Goal: Task Accomplishment & Management: Manage account settings

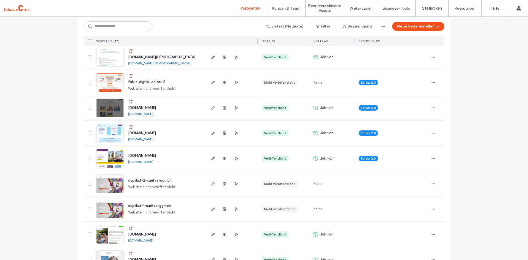
scroll to position [193, 0]
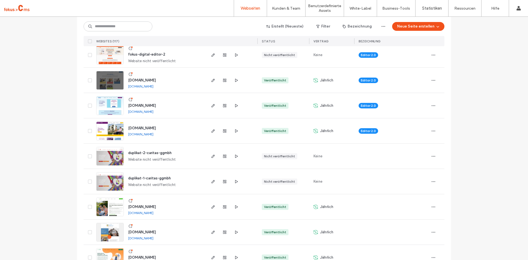
click at [153, 80] on span "www.karriere-mit-herz.de" at bounding box center [142, 80] width 28 height 4
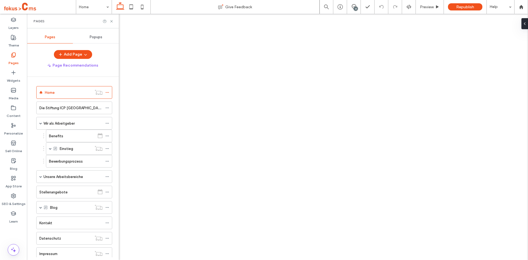
click at [58, 130] on div "Benefits" at bounding box center [72, 136] width 46 height 12
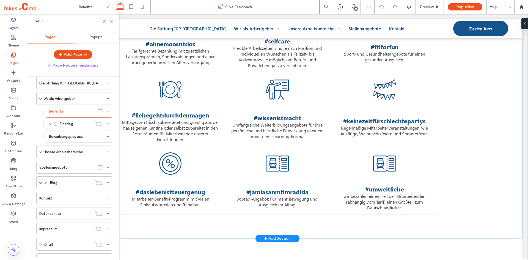
scroll to position [605, 0]
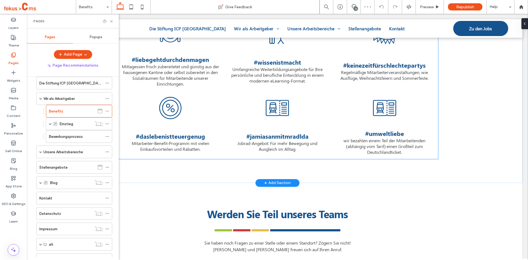
click at [292, 130] on span "#jamiasanmitmradlda Jobrad-Angebot: Für mehr Bewegung und Ausgleich im Alltag. …" at bounding box center [277, 142] width 107 height 34
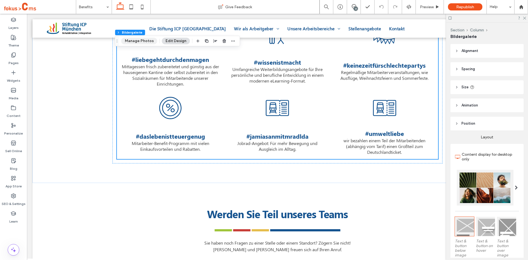
click at [139, 41] on button "Manage Photos" at bounding box center [139, 41] width 36 height 7
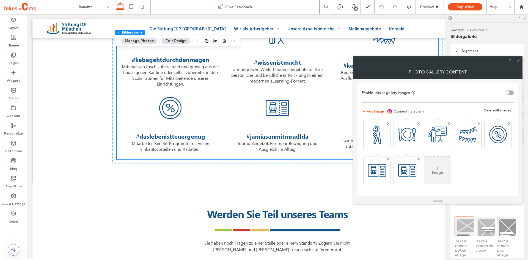
scroll to position [74, 0]
click at [421, 157] on img at bounding box center [407, 170] width 27 height 27
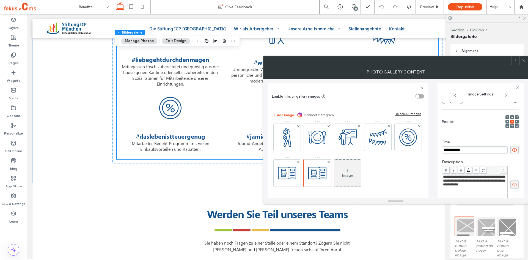
scroll to position [0, 0]
click at [301, 160] on img at bounding box center [287, 173] width 27 height 27
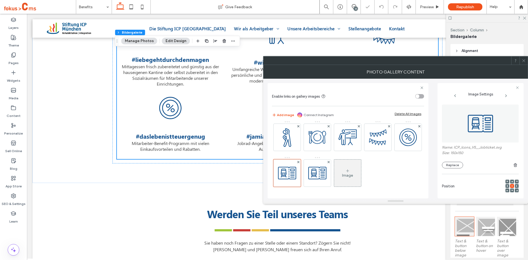
click at [477, 133] on img at bounding box center [481, 124] width 42 height 38
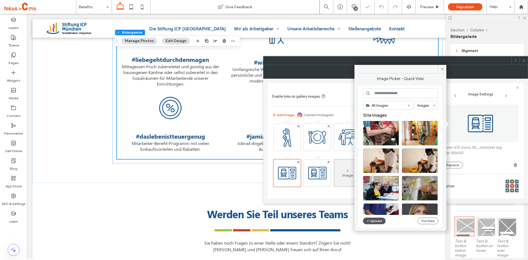
click at [376, 219] on button "Upload" at bounding box center [374, 221] width 23 height 7
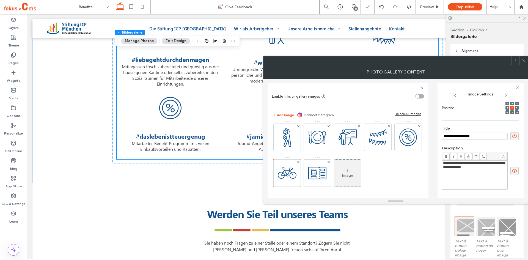
scroll to position [139, 0]
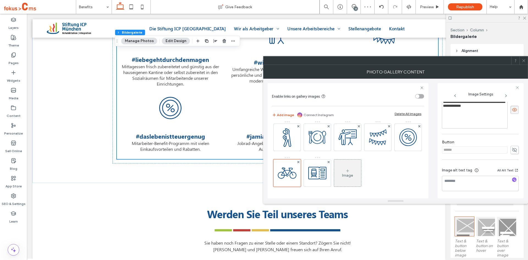
click at [522, 59] on icon at bounding box center [524, 61] width 4 height 4
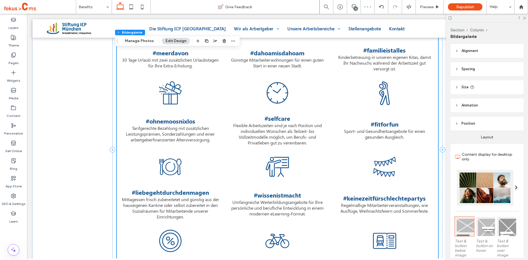
scroll to position [468, 0]
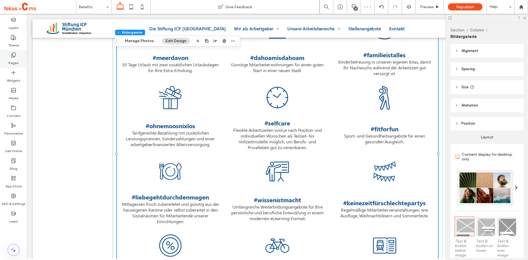
click at [8, 56] on div "Pages" at bounding box center [13, 59] width 27 height 18
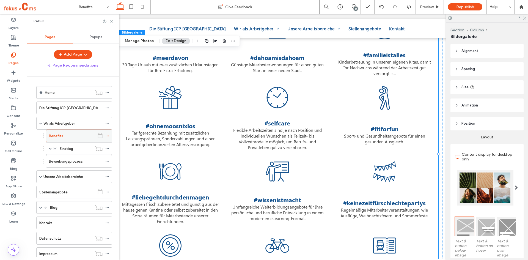
click at [107, 137] on icon at bounding box center [107, 136] width 4 height 4
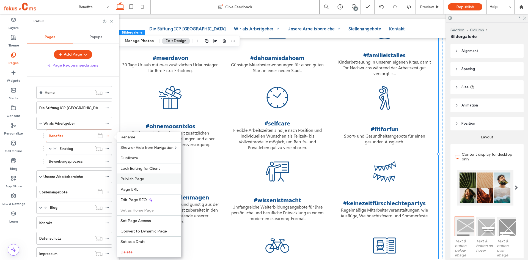
click at [141, 179] on span "Publish Page" at bounding box center [133, 179] width 24 height 5
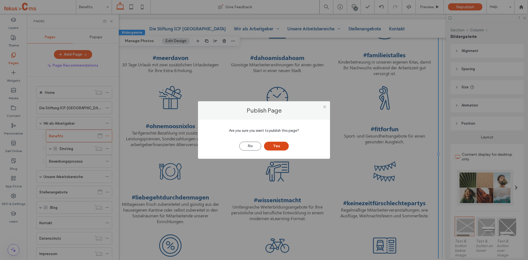
click at [280, 147] on button "Yes" at bounding box center [276, 146] width 25 height 9
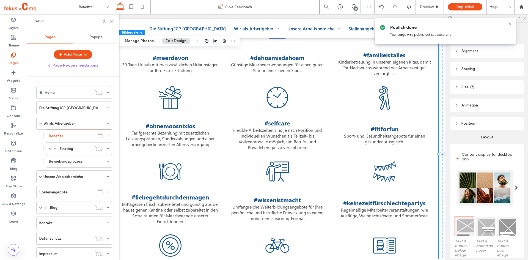
click at [525, 20] on div at bounding box center [487, 18] width 82 height 9
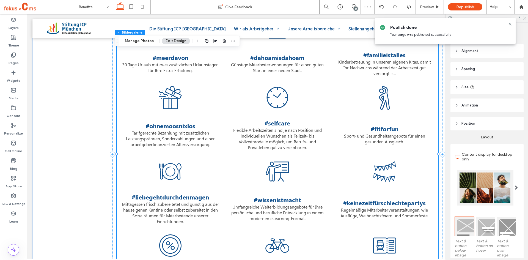
click at [525, 19] on icon at bounding box center [525, 18] width 4 height 4
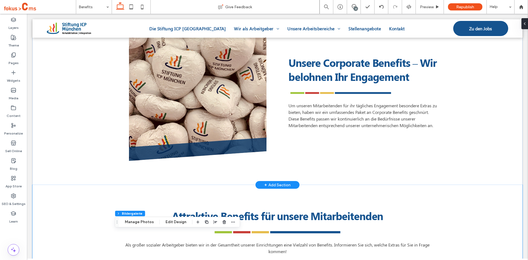
scroll to position [110, 0]
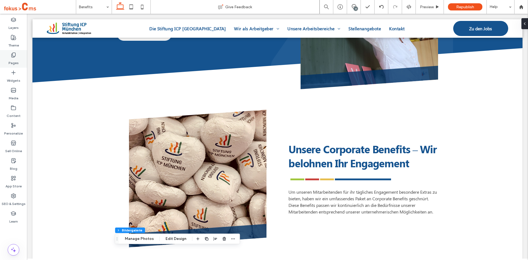
click at [12, 56] on icon at bounding box center [14, 55] width 6 height 6
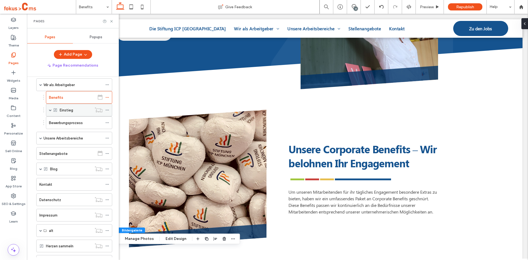
scroll to position [8, 0]
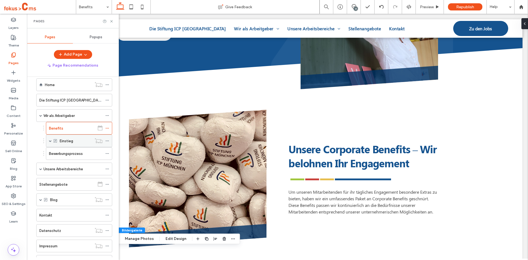
click at [50, 140] on span at bounding box center [50, 140] width 3 height 3
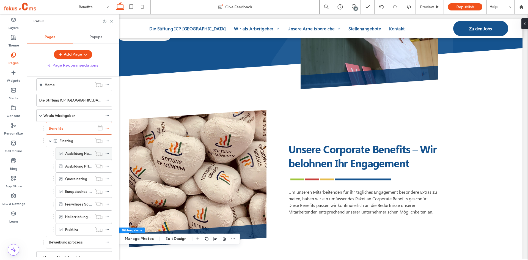
click at [78, 156] on label "Ausbildung Heilerziehungspflege" at bounding box center [92, 154] width 55 height 10
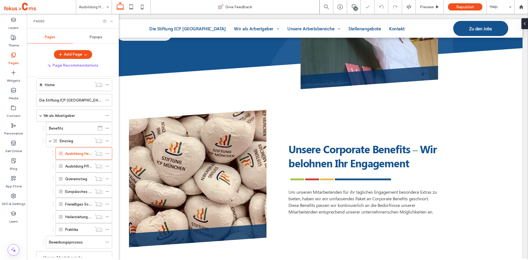
click at [112, 22] on icon at bounding box center [112, 21] width 4 height 4
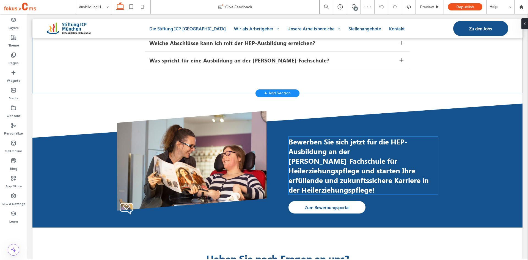
scroll to position [1376, 0]
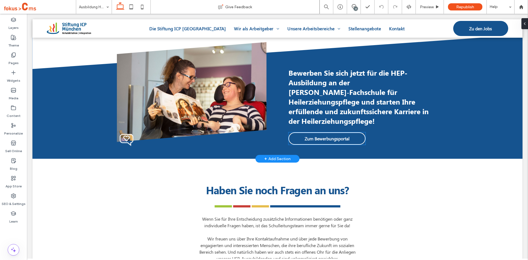
click at [313, 139] on span "Zum Bewerbungsportal" at bounding box center [327, 139] width 45 height 6
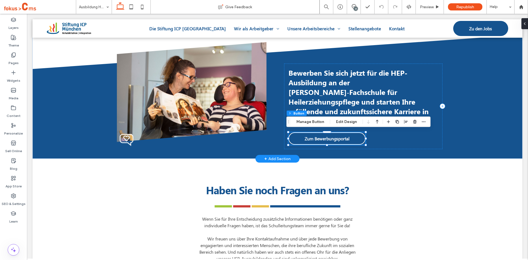
type input "**"
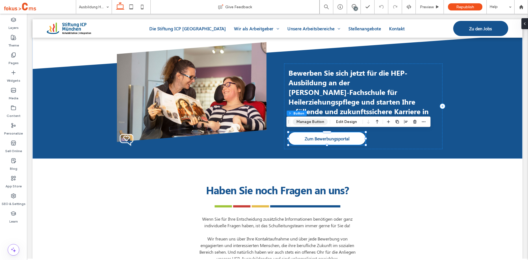
click at [309, 119] on button "Manage Button" at bounding box center [310, 122] width 35 height 7
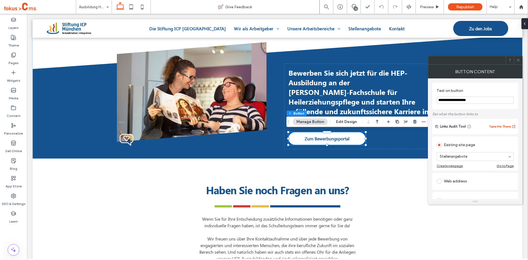
click at [480, 102] on input "**********" at bounding box center [475, 100] width 77 height 7
type input "**********"
drag, startPoint x: 494, startPoint y: 107, endPoint x: 483, endPoint y: 116, distance: 14.6
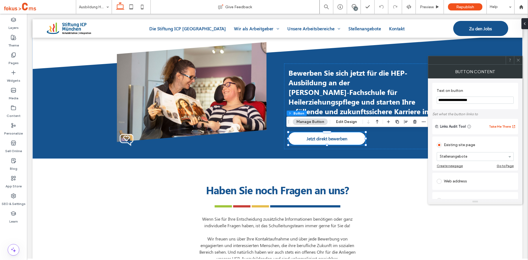
click at [494, 107] on div "**********" at bounding box center [476, 96] width 86 height 26
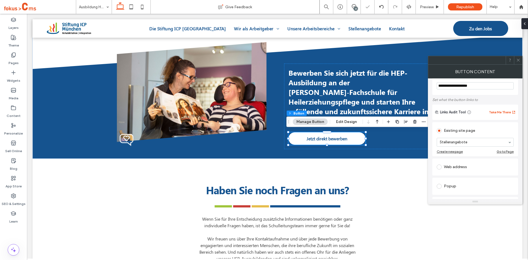
scroll to position [28, 0]
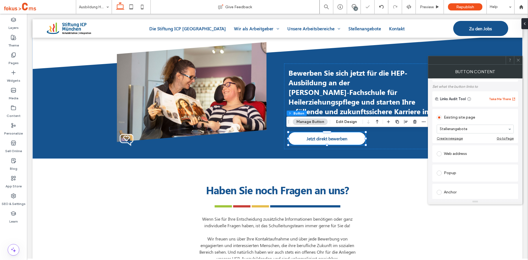
click at [458, 151] on div "Web address" at bounding box center [475, 153] width 77 height 9
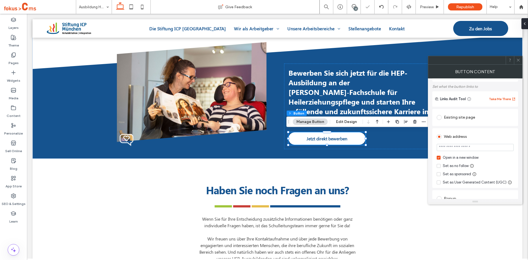
click at [465, 147] on input "url" at bounding box center [475, 147] width 77 height 7
paste input "**********"
type input "**********"
click at [517, 146] on div "**********" at bounding box center [476, 158] width 86 height 60
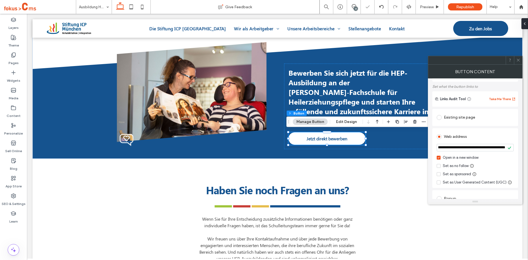
scroll to position [0, 0]
click at [518, 60] on icon at bounding box center [518, 60] width 4 height 4
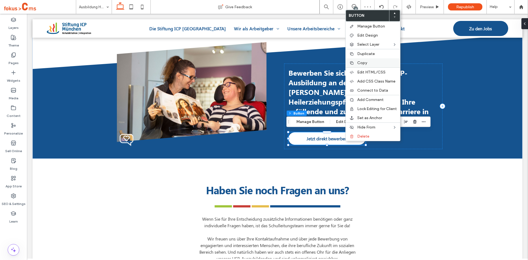
click at [365, 62] on span "Copy" at bounding box center [362, 63] width 10 height 5
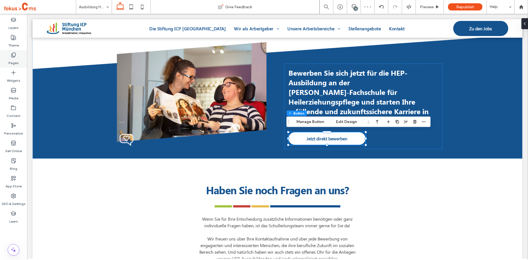
click at [11, 54] on icon at bounding box center [14, 55] width 6 height 6
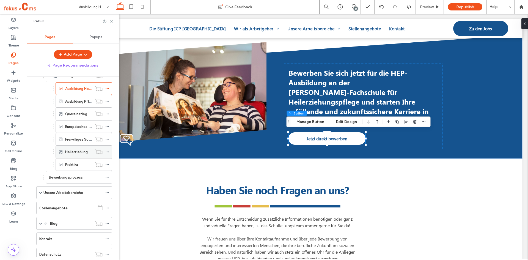
scroll to position [83, 0]
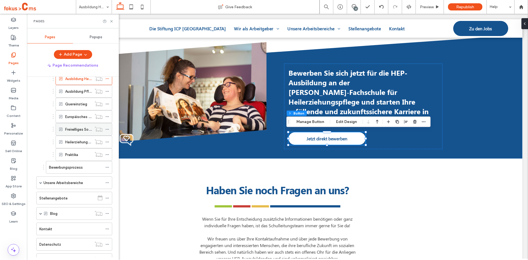
click at [78, 131] on label "Freiwilliges Soziales Jahr (FSJ)" at bounding box center [90, 130] width 50 height 10
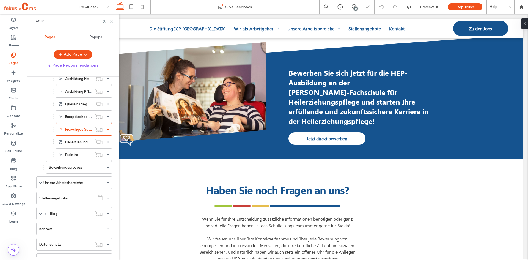
click at [111, 21] on use at bounding box center [111, 21] width 2 height 2
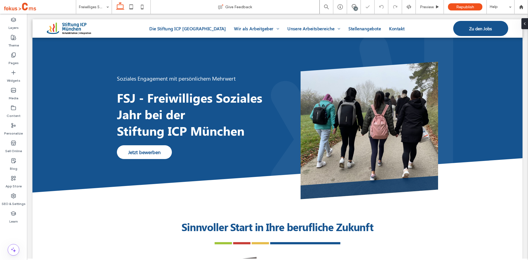
scroll to position [578, 0]
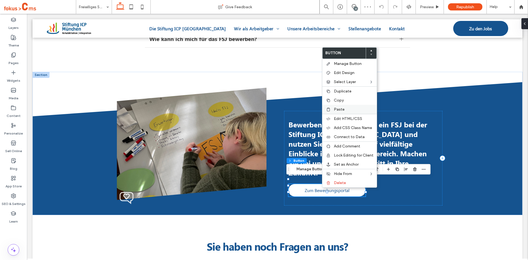
click at [343, 109] on span "Paste" at bounding box center [339, 109] width 11 height 5
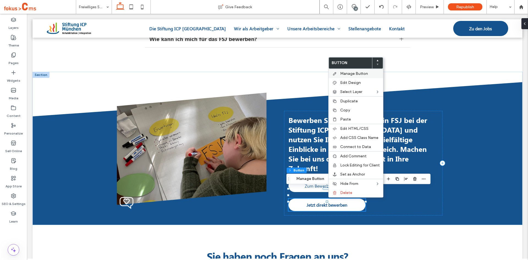
click at [343, 74] on span "Manage Button" at bounding box center [354, 73] width 28 height 5
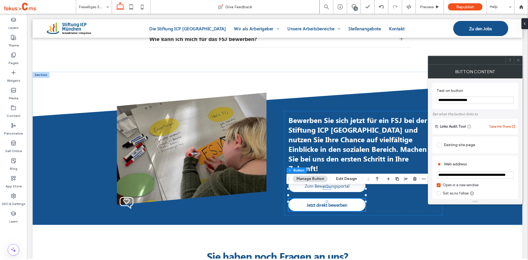
click at [456, 176] on input "**********" at bounding box center [475, 174] width 77 height 7
paste input "**"
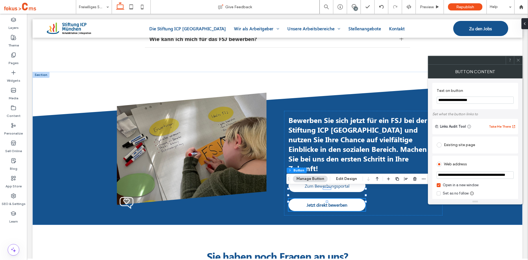
type input "**********"
click at [518, 187] on div "**********" at bounding box center [476, 186] width 86 height 60
click at [516, 60] on div at bounding box center [518, 60] width 8 height 8
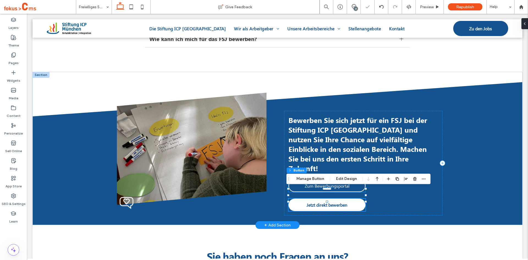
click at [358, 180] on link "Zum Bewerbungsportal" at bounding box center [327, 186] width 77 height 12
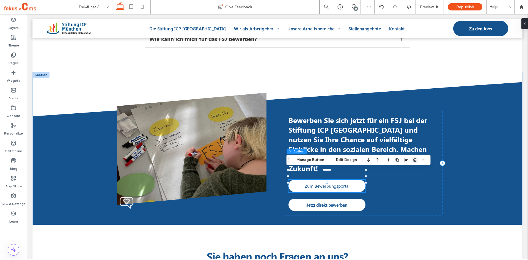
click at [412, 160] on span "button" at bounding box center [415, 160] width 7 height 7
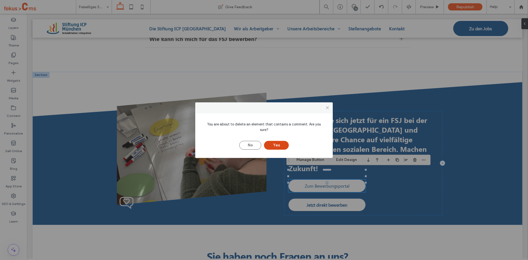
click at [281, 142] on button "Yes" at bounding box center [276, 145] width 25 height 9
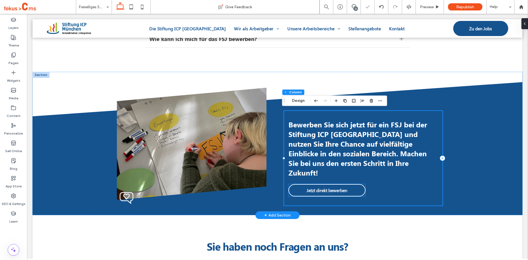
click at [319, 187] on span "Jetzt direkt bewerben" at bounding box center [327, 190] width 41 height 6
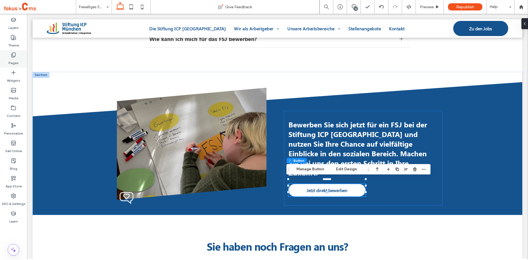
click at [15, 59] on label "Pages" at bounding box center [14, 62] width 10 height 8
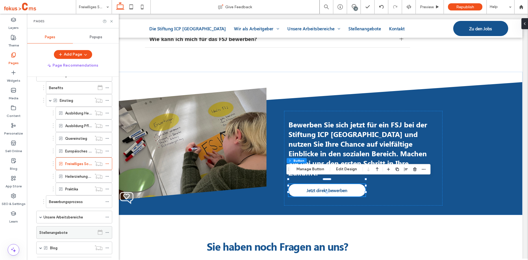
scroll to position [138, 0]
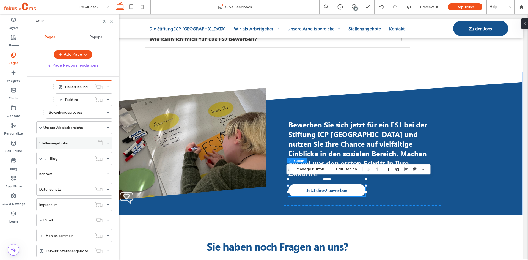
click at [45, 144] on label "Stellenangebote" at bounding box center [53, 143] width 28 height 10
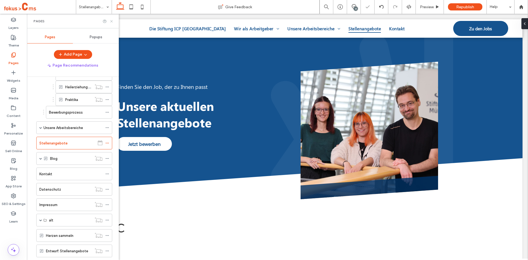
click at [112, 22] on use at bounding box center [111, 21] width 2 height 2
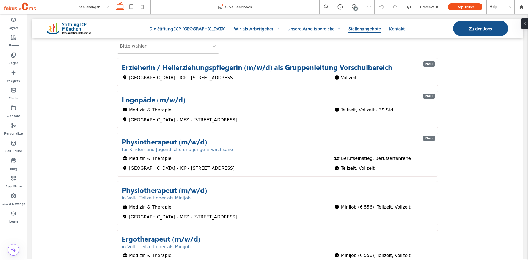
scroll to position [110, 0]
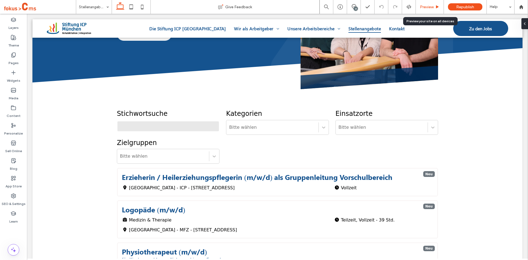
click at [427, 8] on span "Preview" at bounding box center [427, 7] width 14 height 5
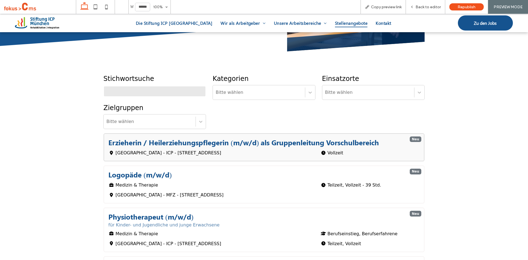
scroll to position [161, 0]
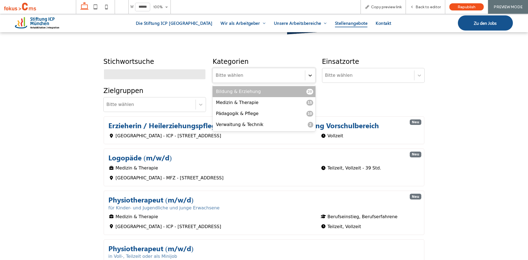
click at [309, 75] on icon at bounding box center [310, 76] width 3 height 2
click at [308, 75] on icon at bounding box center [311, 76] width 6 height 6
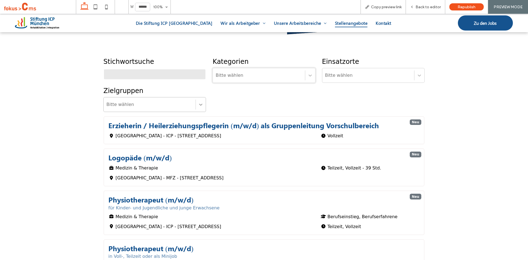
click at [199, 105] on icon at bounding box center [200, 105] width 3 height 2
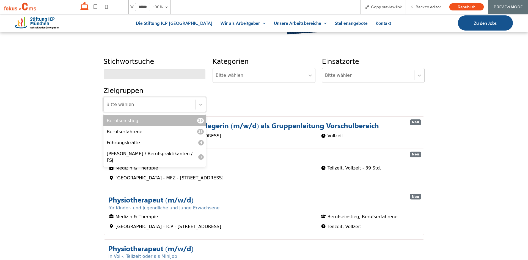
click at [168, 123] on div "Berufseinstieg 29" at bounding box center [154, 120] width 103 height 11
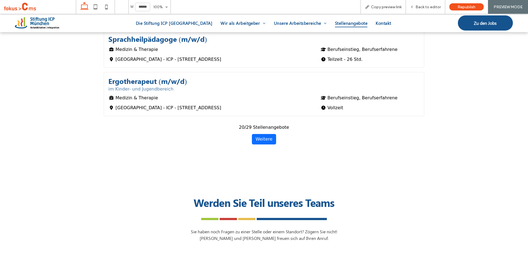
scroll to position [1041, 0]
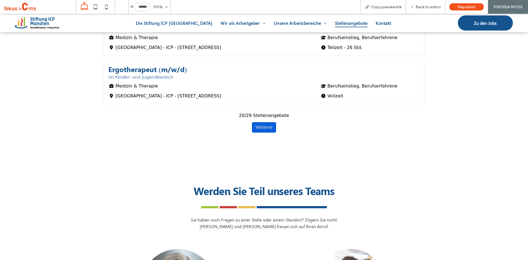
click at [259, 125] on button "Weitere" at bounding box center [264, 127] width 24 height 10
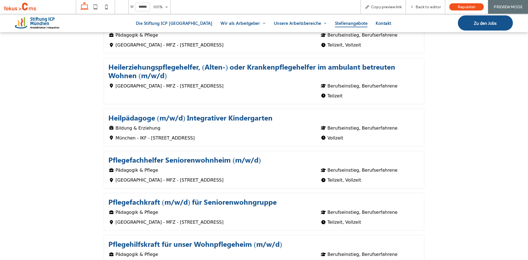
scroll to position [491, 0]
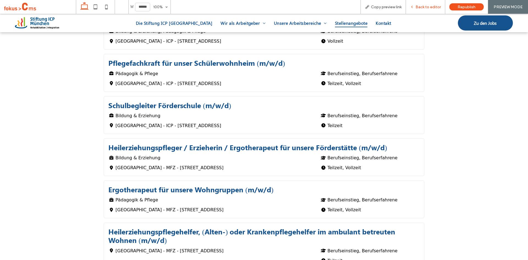
click at [420, 9] on span "Back to editor" at bounding box center [428, 7] width 25 height 5
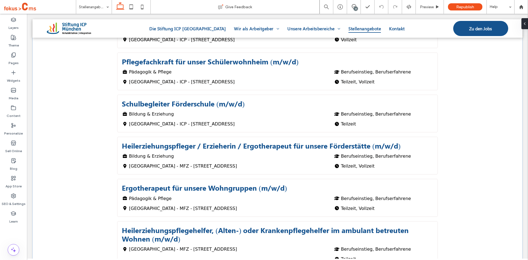
scroll to position [492, 0]
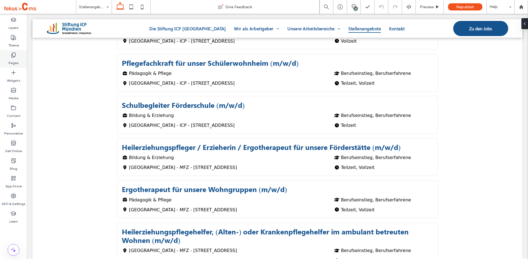
drag, startPoint x: 5, startPoint y: 52, endPoint x: 12, endPoint y: 55, distance: 7.4
click at [5, 53] on div "Pages" at bounding box center [13, 59] width 27 height 18
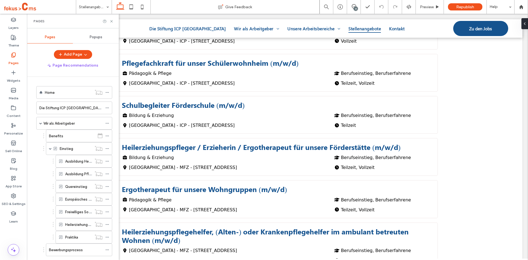
click at [71, 161] on label "Ausbildung Heilerziehungspflege" at bounding box center [92, 162] width 55 height 10
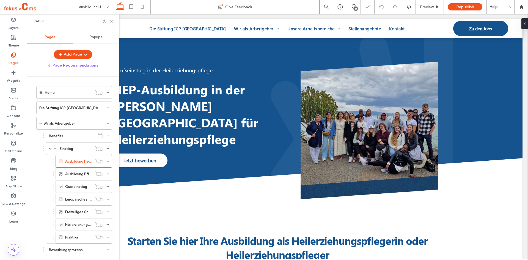
click at [76, 220] on div "Heilerziehungspflegerisches Einführungsjahr (HEJ)" at bounding box center [78, 224] width 27 height 12
click at [112, 22] on icon at bounding box center [112, 21] width 4 height 4
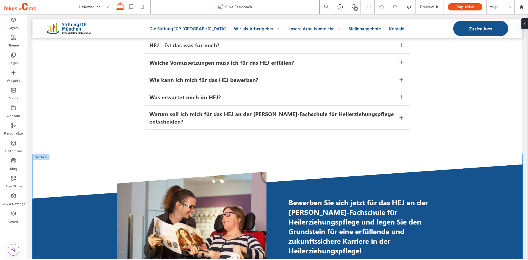
scroll to position [550, 0]
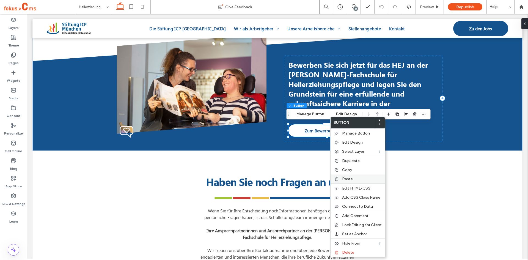
click at [347, 178] on span "Paste" at bounding box center [347, 179] width 11 height 5
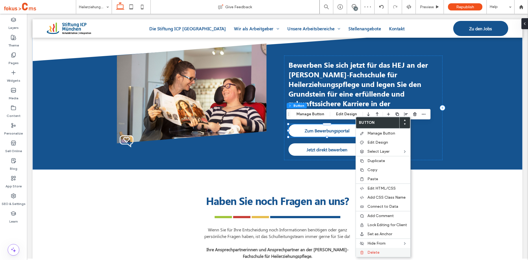
click at [365, 253] on div "Delete" at bounding box center [383, 252] width 54 height 9
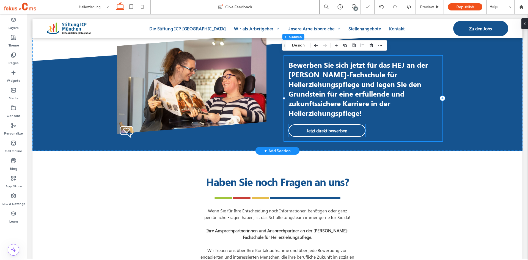
click at [334, 131] on span "Jetzt direkt bewerben" at bounding box center [327, 131] width 41 height 6
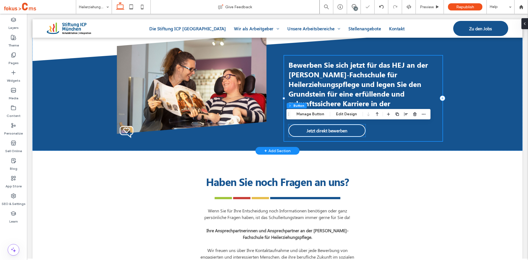
type input "**"
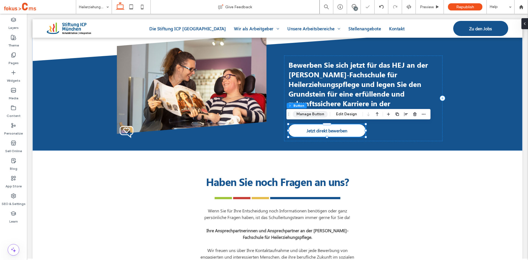
click at [305, 114] on button "Manage Button" at bounding box center [310, 114] width 35 height 7
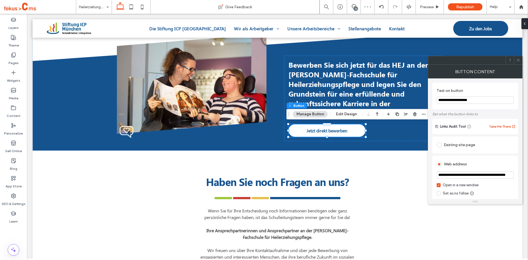
click at [460, 177] on input "**********" at bounding box center [475, 174] width 77 height 7
paste input "**********"
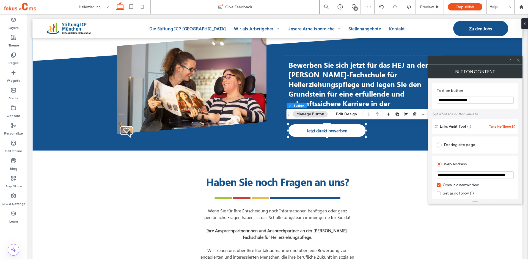
type input "**********"
click at [518, 184] on div "**********" at bounding box center [476, 186] width 86 height 60
click at [516, 61] on div at bounding box center [518, 60] width 8 height 8
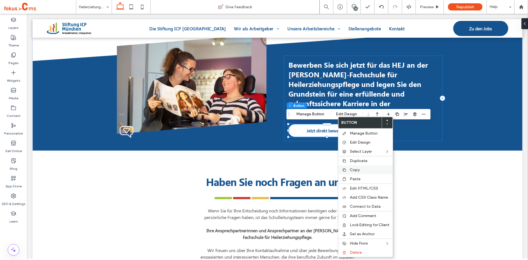
click at [356, 169] on span "Copy" at bounding box center [355, 170] width 10 height 5
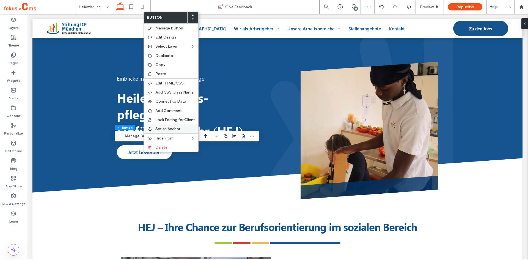
type input "**"
click at [161, 74] on span "Paste" at bounding box center [160, 74] width 11 height 5
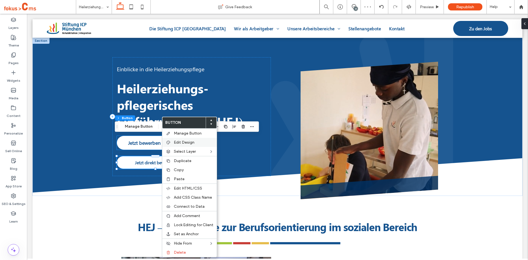
type input "**"
click at [176, 252] on span "Delete" at bounding box center [180, 252] width 12 height 5
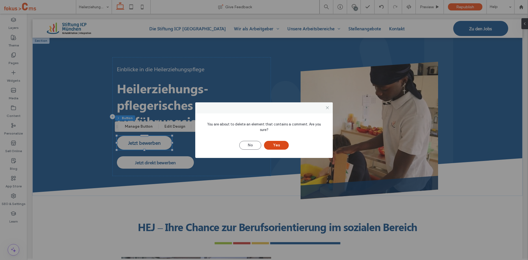
click at [280, 141] on button "Yes" at bounding box center [276, 145] width 25 height 9
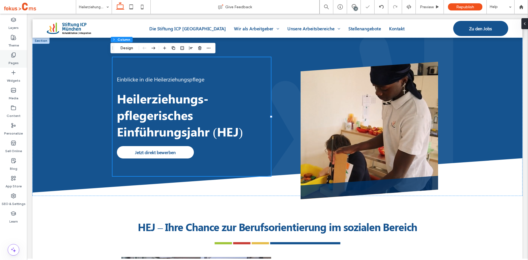
click at [17, 59] on label "Pages" at bounding box center [14, 62] width 10 height 8
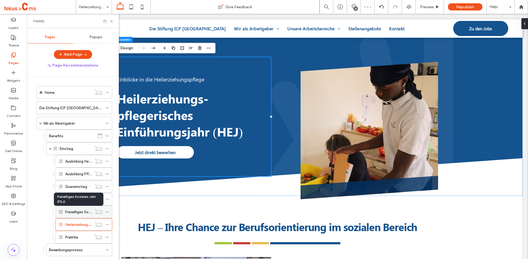
click at [69, 211] on label "Freiwilliges Soziales Jahr (FSJ)" at bounding box center [90, 212] width 50 height 10
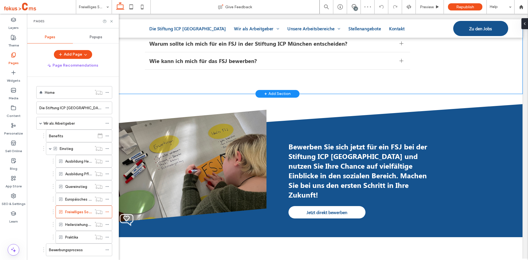
scroll to position [633, 0]
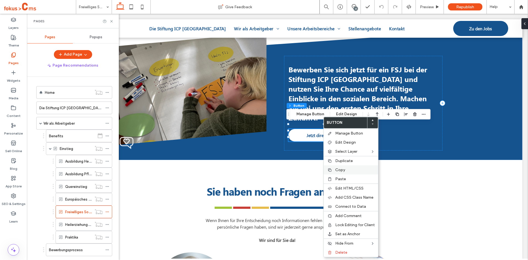
click at [340, 168] on span "Copy" at bounding box center [340, 170] width 10 height 5
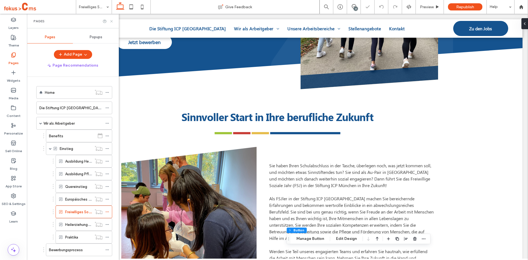
click at [111, 23] on icon at bounding box center [112, 21] width 4 height 4
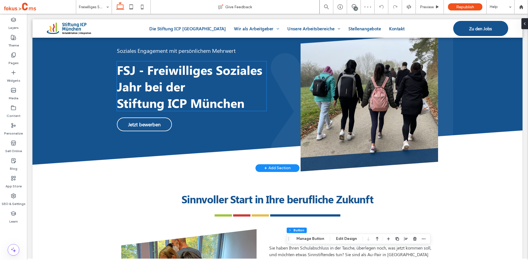
scroll to position [28, 0]
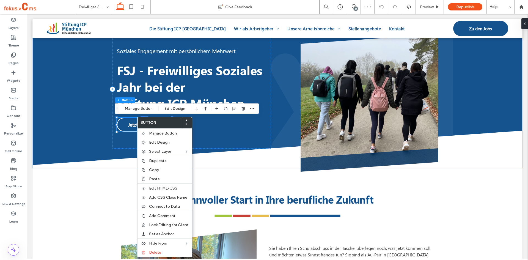
type input "**"
click at [154, 178] on span "Paste" at bounding box center [154, 179] width 11 height 5
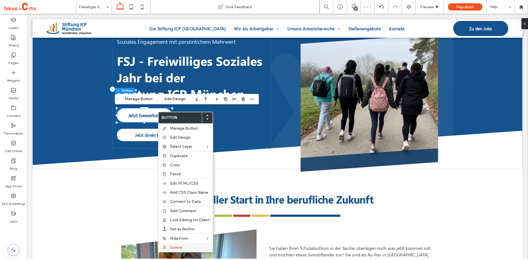
click at [169, 246] on div "Delete" at bounding box center [185, 247] width 54 height 9
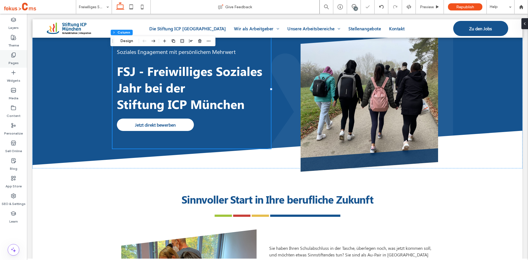
click at [12, 54] on use at bounding box center [14, 55] width 4 height 5
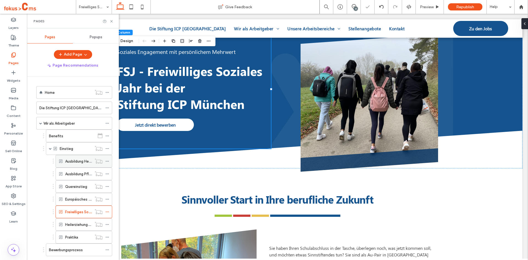
click at [81, 163] on label "Ausbildung Heilerziehungspflege" at bounding box center [92, 162] width 55 height 10
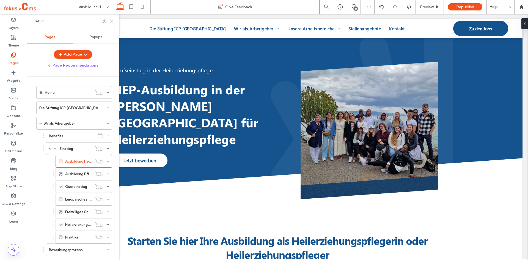
click at [111, 22] on icon at bounding box center [112, 21] width 4 height 4
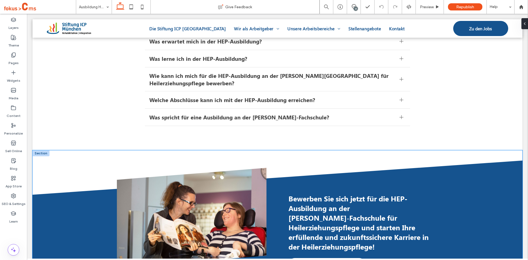
scroll to position [1321, 0]
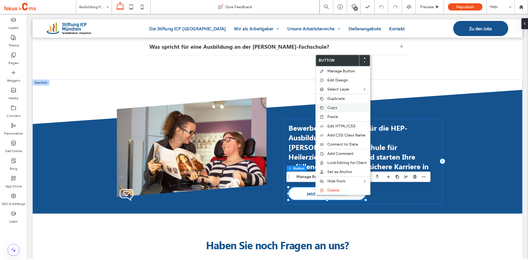
click at [331, 107] on span "Copy" at bounding box center [332, 107] width 10 height 5
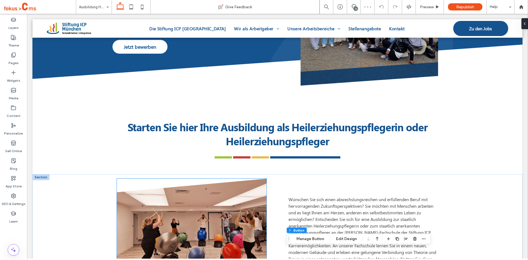
scroll to position [83, 0]
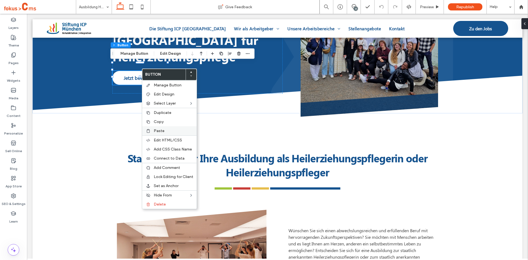
click at [156, 130] on span "Paste" at bounding box center [159, 130] width 11 height 5
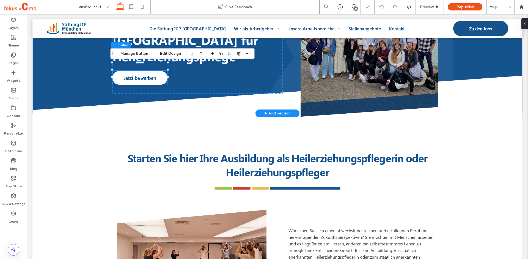
scroll to position [73, 0]
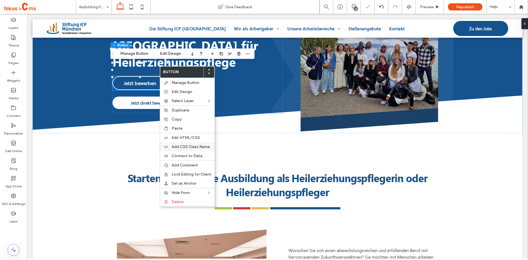
type input "**"
click at [173, 201] on span "Delete" at bounding box center [178, 201] width 12 height 5
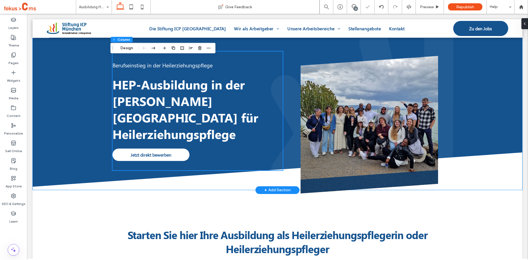
scroll to position [0, 0]
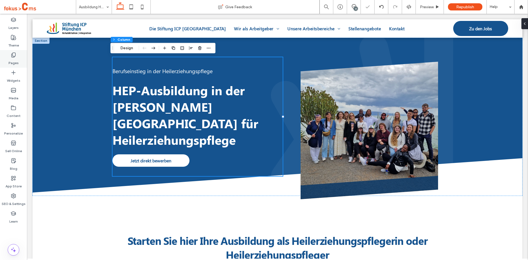
click at [13, 56] on use at bounding box center [14, 55] width 4 height 5
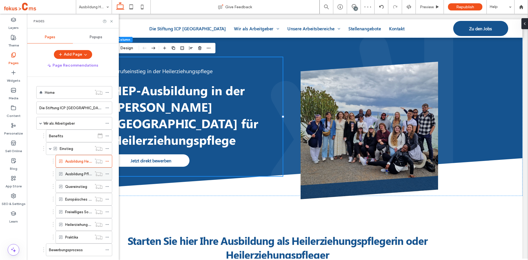
click at [75, 173] on label "Ausbildung Pflege" at bounding box center [80, 174] width 30 height 10
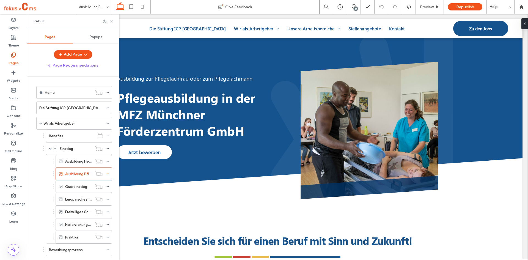
click at [111, 23] on icon at bounding box center [112, 21] width 4 height 4
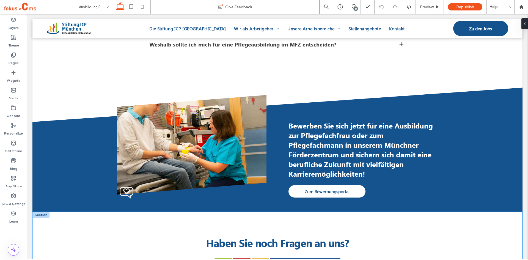
scroll to position [660, 0]
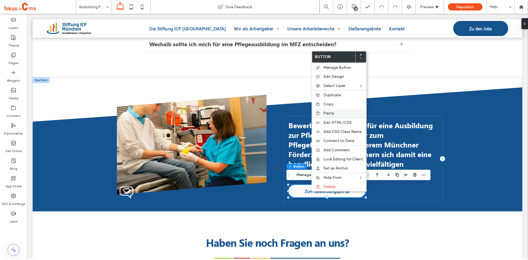
click at [322, 111] on div "Paste" at bounding box center [339, 113] width 54 height 9
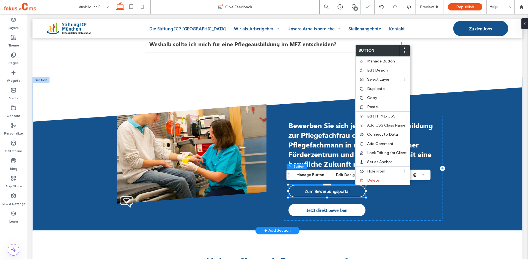
type input "**"
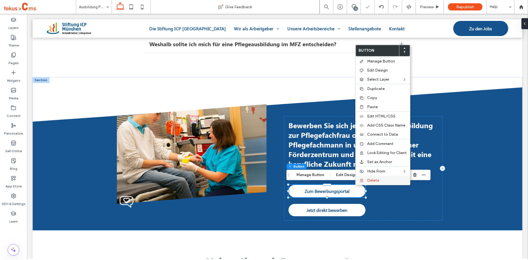
click at [369, 182] on span "Delete" at bounding box center [373, 180] width 12 height 5
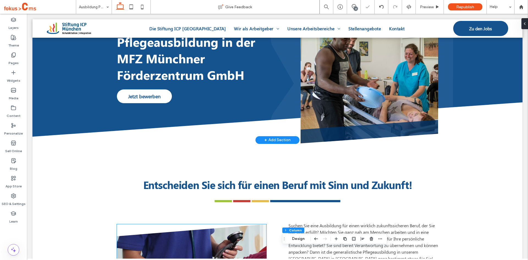
scroll to position [55, 0]
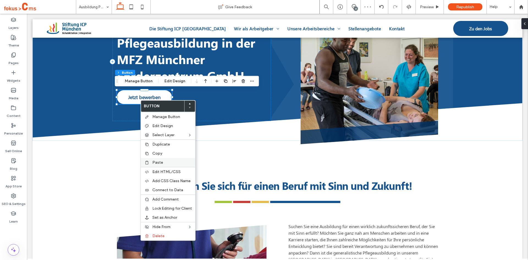
click at [159, 161] on span "Paste" at bounding box center [157, 162] width 11 height 5
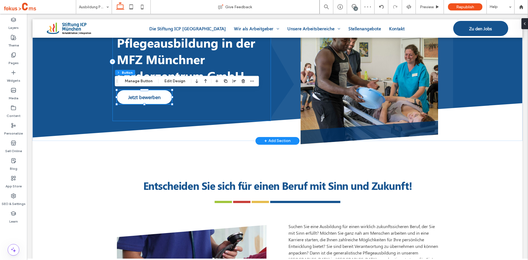
scroll to position [45, 0]
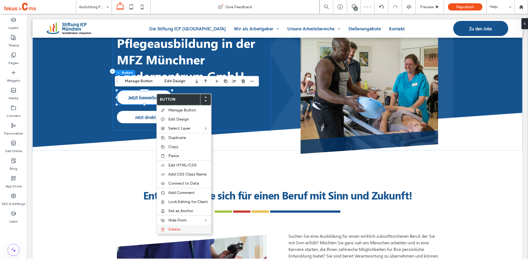
click at [167, 227] on div "Delete" at bounding box center [184, 229] width 54 height 9
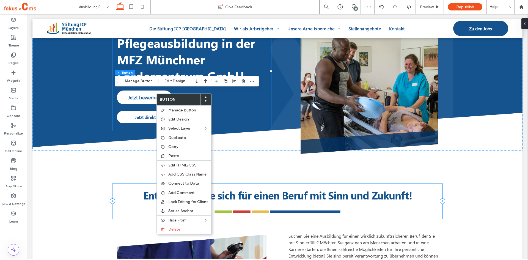
scroll to position [56, 0]
